Goal: Find specific page/section: Find specific page/section

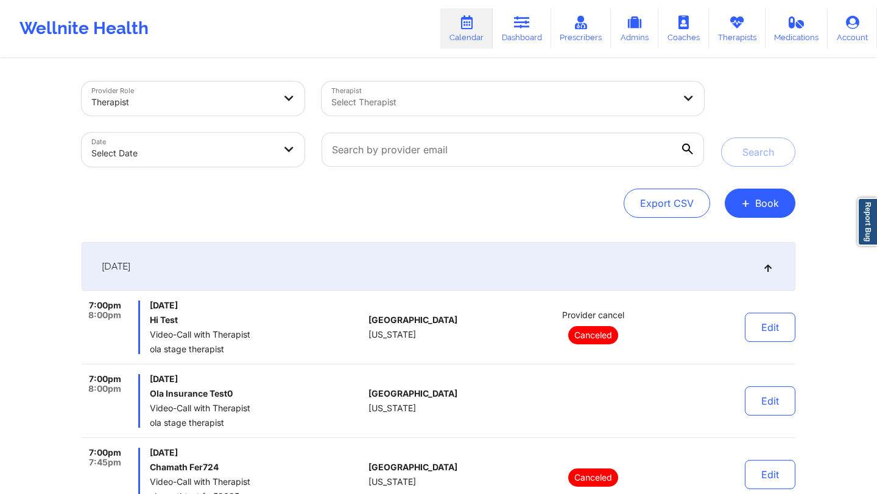
scroll to position [441, 0]
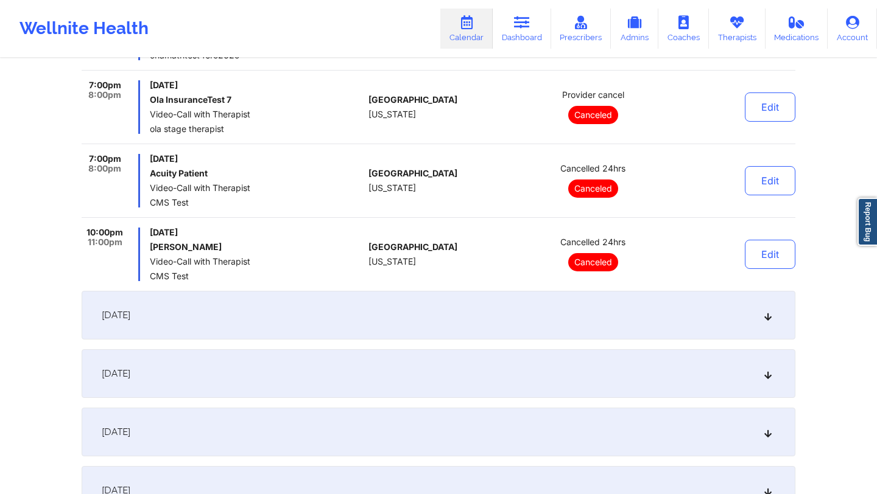
click at [512, 304] on div "[DATE]" at bounding box center [439, 315] width 714 height 49
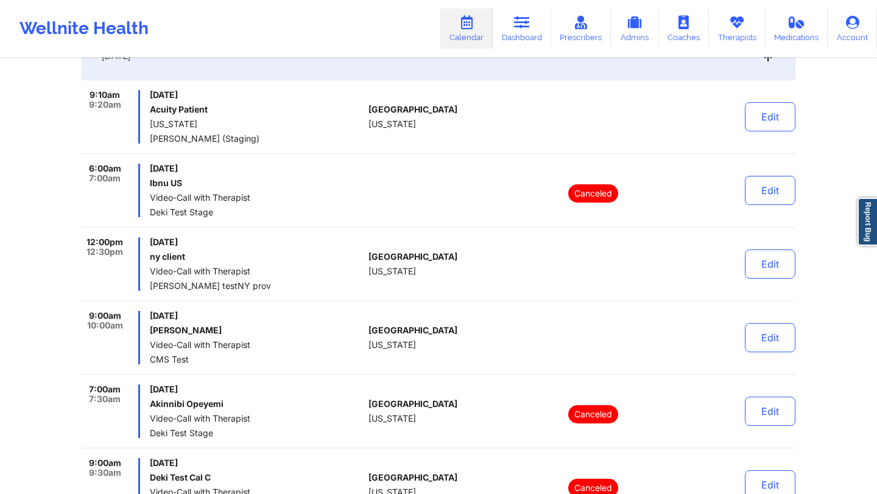
scroll to position [0, 0]
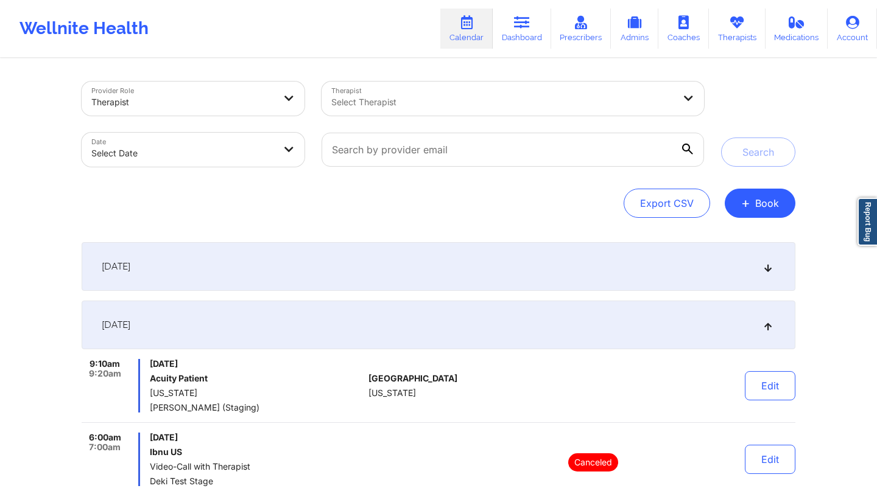
click at [506, 270] on div "[DATE]" at bounding box center [439, 266] width 714 height 49
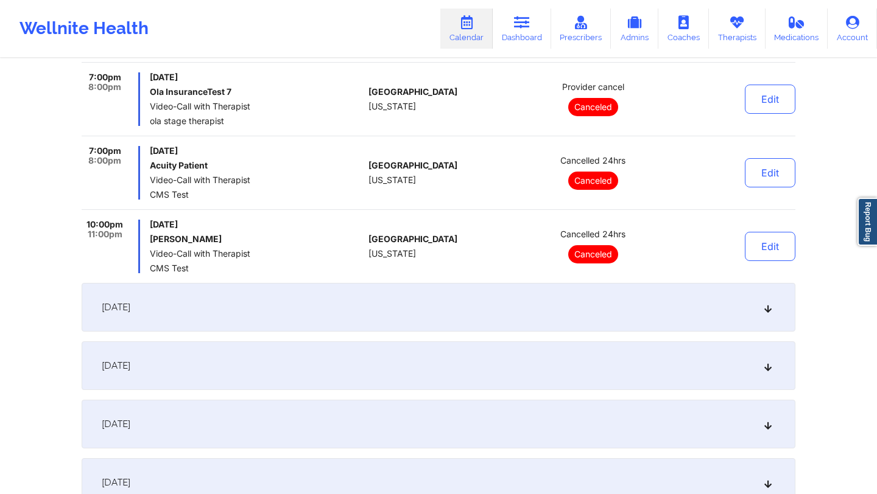
scroll to position [448, 0]
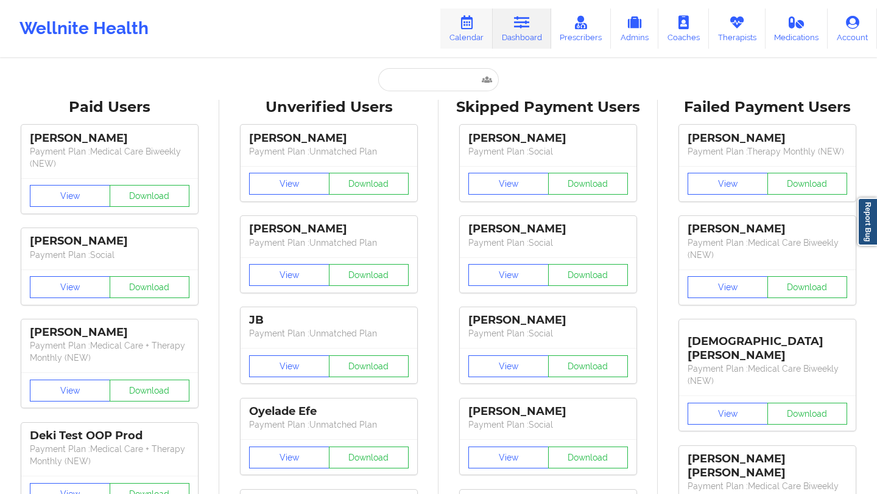
click at [462, 18] on icon at bounding box center [466, 22] width 16 height 13
